Goal: Task Accomplishment & Management: Manage account settings

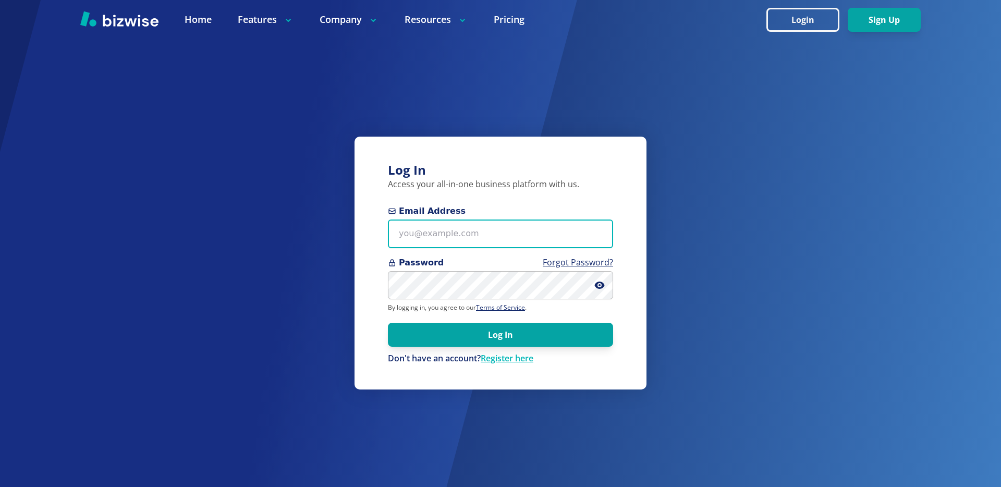
click at [468, 243] on input "Email Address" at bounding box center [500, 233] width 225 height 29
click at [439, 232] on input "Email Address" at bounding box center [500, 233] width 225 height 29
type input "[EMAIL_ADDRESS][DOMAIN_NAME]"
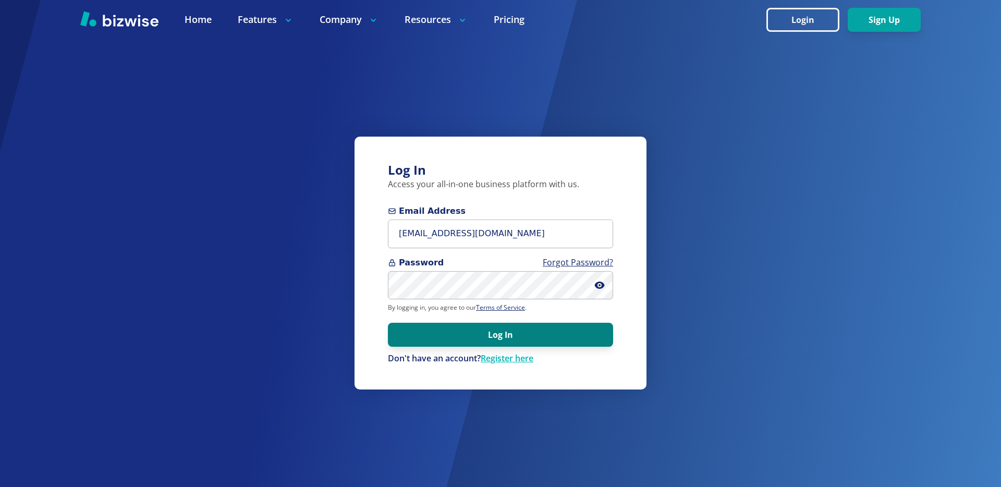
click at [492, 334] on button "Log In" at bounding box center [500, 335] width 225 height 24
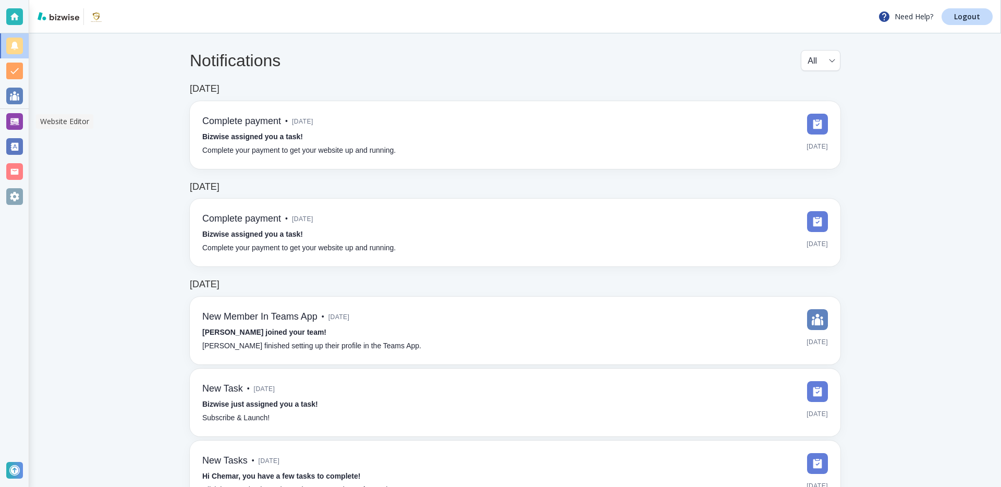
click at [17, 119] on div at bounding box center [14, 121] width 17 height 17
